Goal: Task Accomplishment & Management: Complete application form

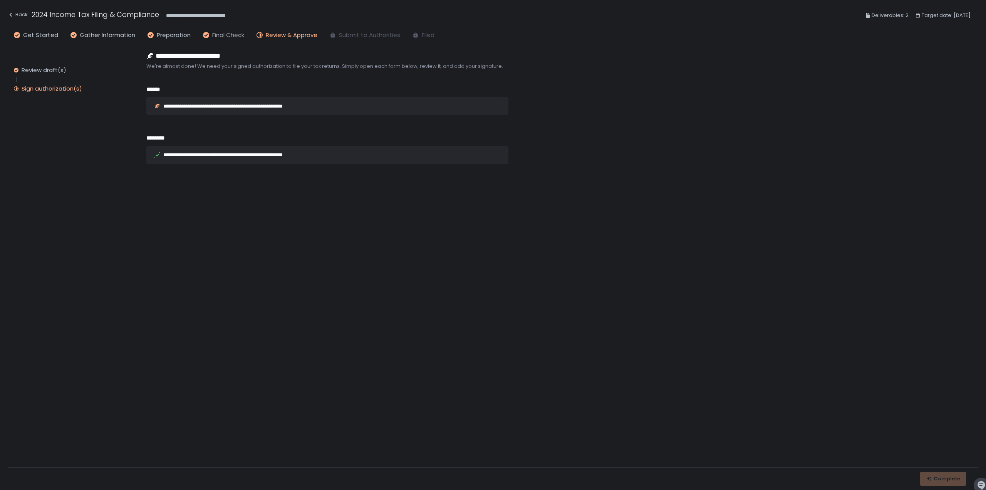
click at [216, 35] on span "Final Check" at bounding box center [228, 35] width 32 height 9
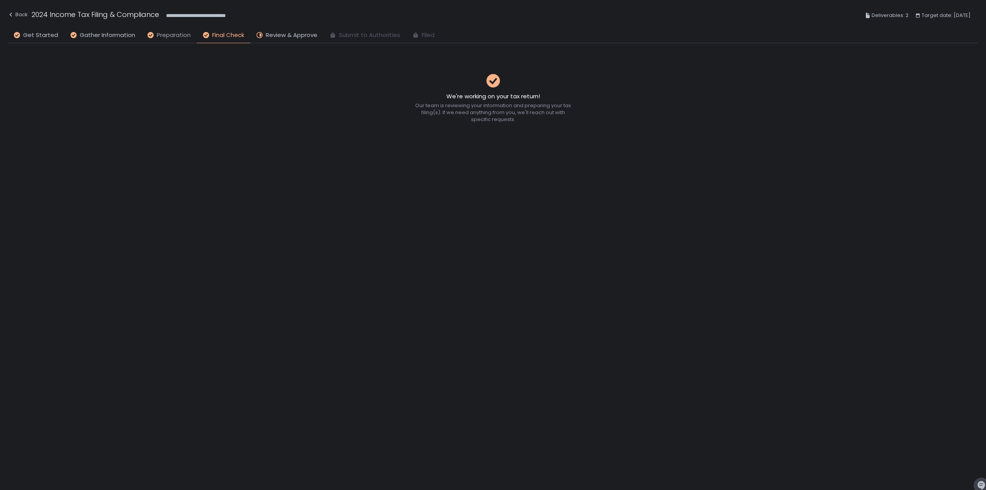
click at [166, 32] on span "Preparation" at bounding box center [174, 35] width 34 height 9
click at [287, 37] on span "Review & Approve" at bounding box center [292, 35] width 52 height 9
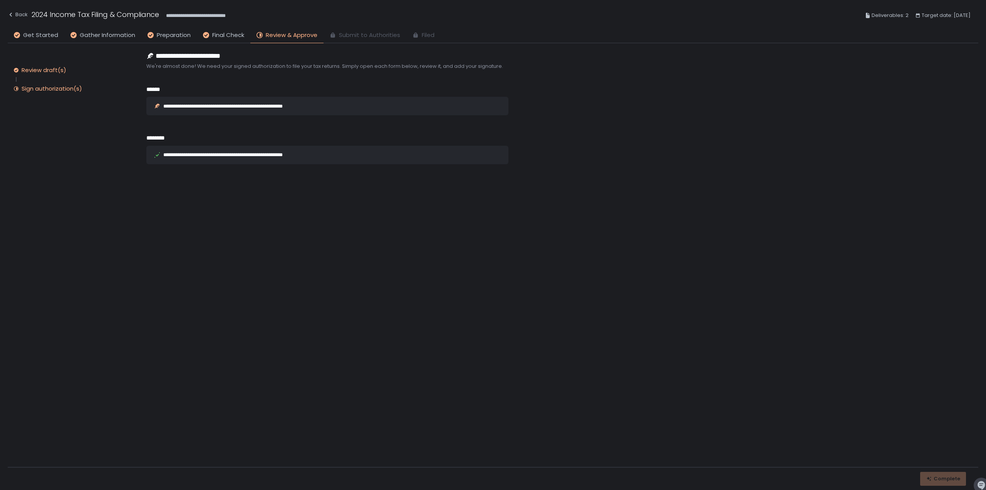
click at [57, 72] on div "Review draft(s)" at bounding box center [44, 70] width 45 height 8
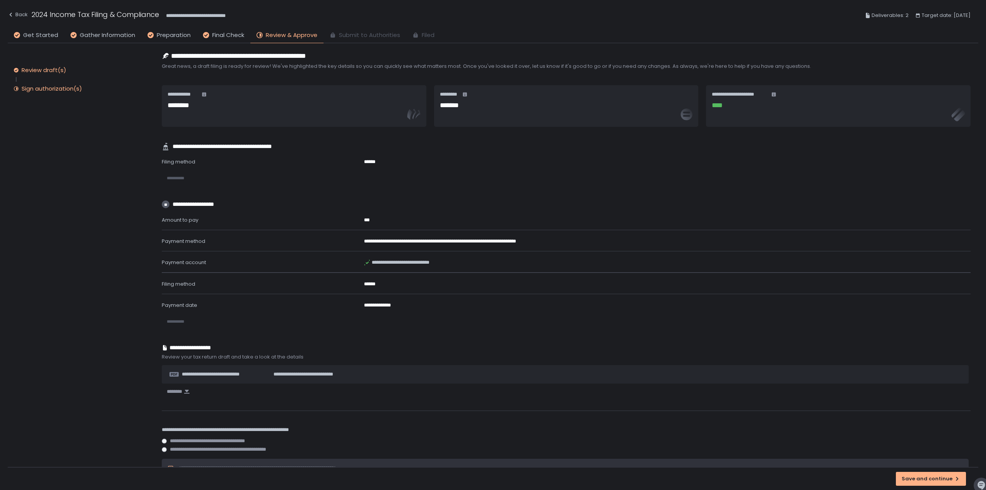
click at [72, 88] on div "Sign authorization(s)" at bounding box center [52, 89] width 60 height 8
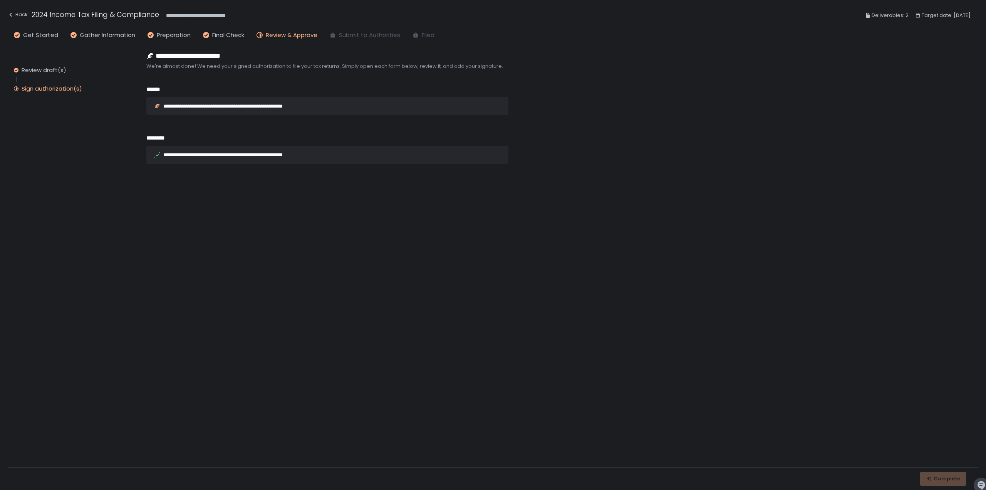
click at [200, 107] on div "**********" at bounding box center [241, 106] width 157 height 5
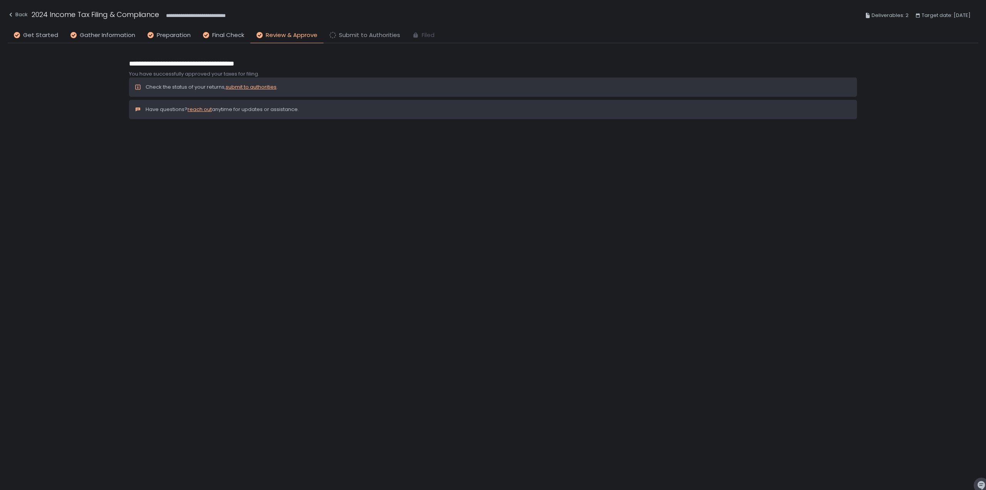
click at [359, 39] on span "Submit to Authorities" at bounding box center [369, 35] width 61 height 9
